Goal: Task Accomplishment & Management: Manage account settings

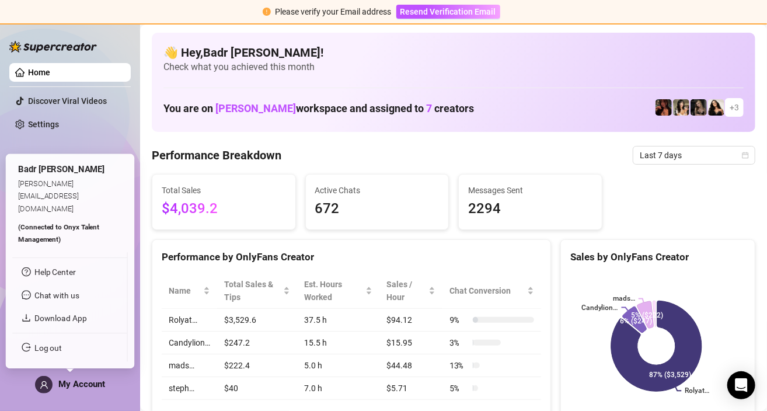
click at [88, 378] on div "My Account" at bounding box center [70, 385] width 70 height 18
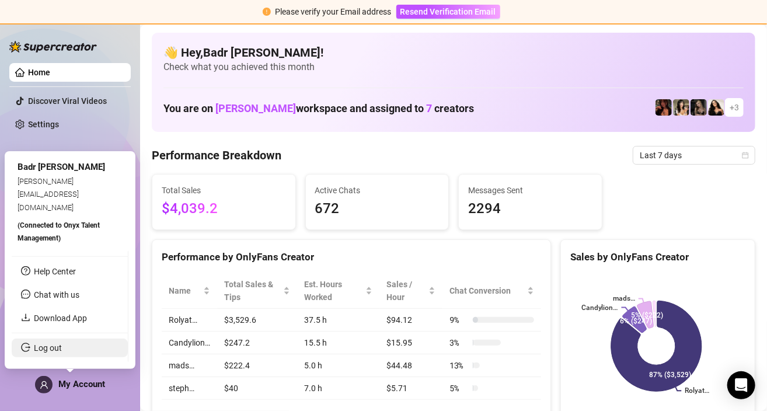
click at [58, 347] on link "Log out" at bounding box center [48, 347] width 28 height 9
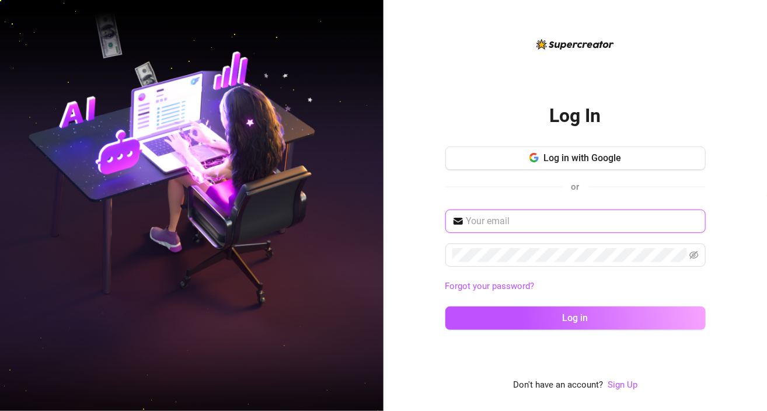
type input "[EMAIL_ADDRESS][DOMAIN_NAME]"
click at [567, 167] on button "Log in with Google" at bounding box center [575, 157] width 260 height 23
